Goal: Task Accomplishment & Management: Manage account settings

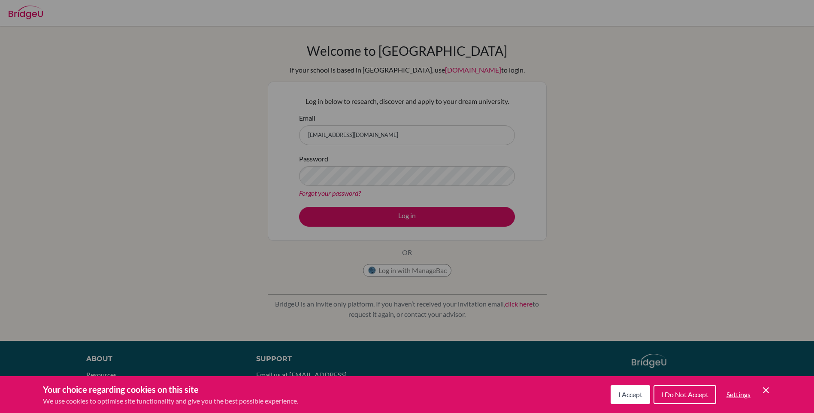
click at [679, 394] on span "I Do Not Accept" at bounding box center [685, 394] width 47 height 8
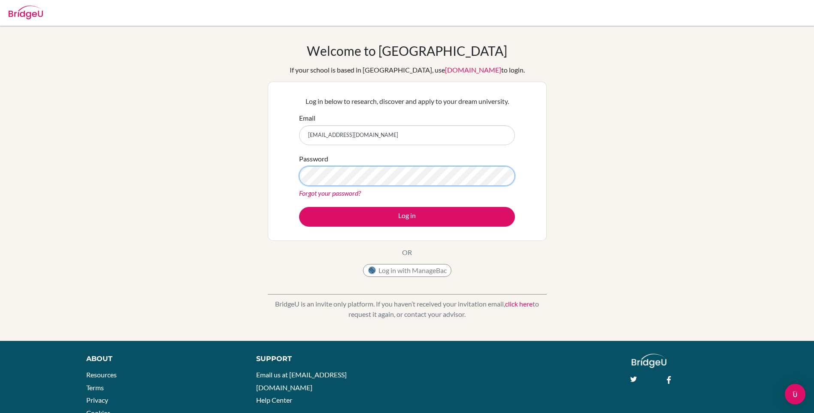
click at [173, 167] on div "Welcome to [GEOGRAPHIC_DATA] If your school is based in [GEOGRAPHIC_DATA], use …" at bounding box center [407, 183] width 814 height 281
click at [299, 207] on button "Log in" at bounding box center [407, 217] width 216 height 20
click at [175, 179] on div "Welcome to [GEOGRAPHIC_DATA] If your school is based in [GEOGRAPHIC_DATA], use …" at bounding box center [407, 183] width 814 height 281
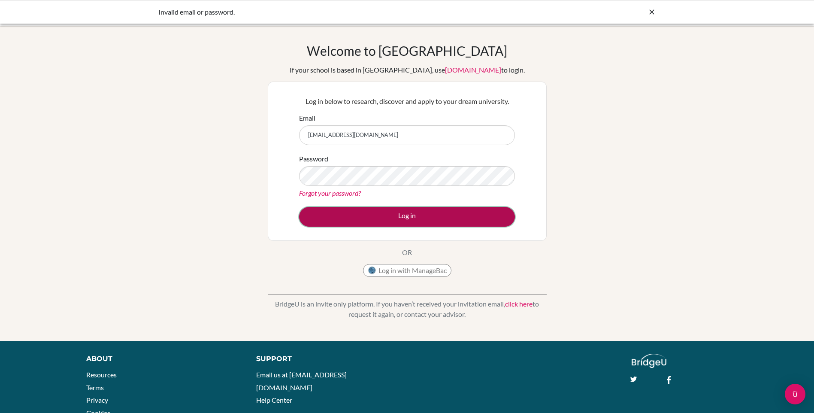
click at [356, 216] on button "Log in" at bounding box center [407, 217] width 216 height 20
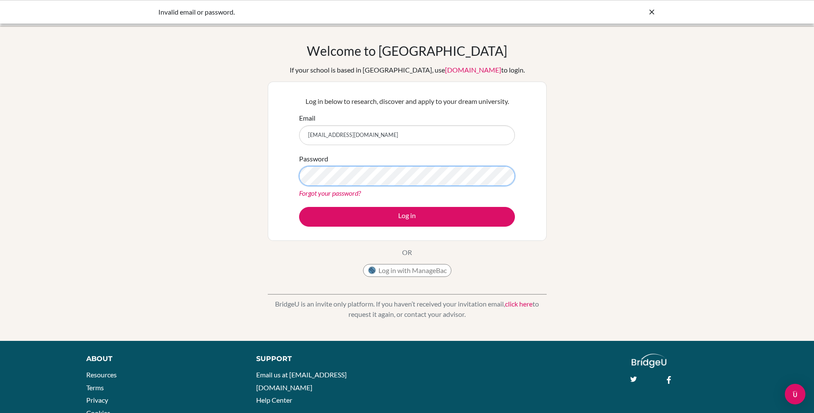
click at [299, 207] on button "Log in" at bounding box center [407, 217] width 216 height 20
